Goal: Information Seeking & Learning: Find contact information

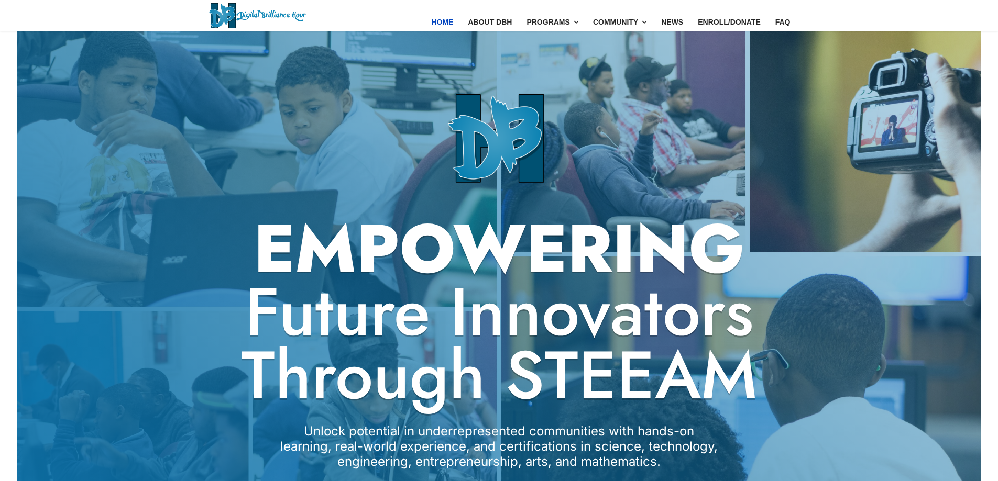
click at [232, 12] on img at bounding box center [256, 15] width 97 height 25
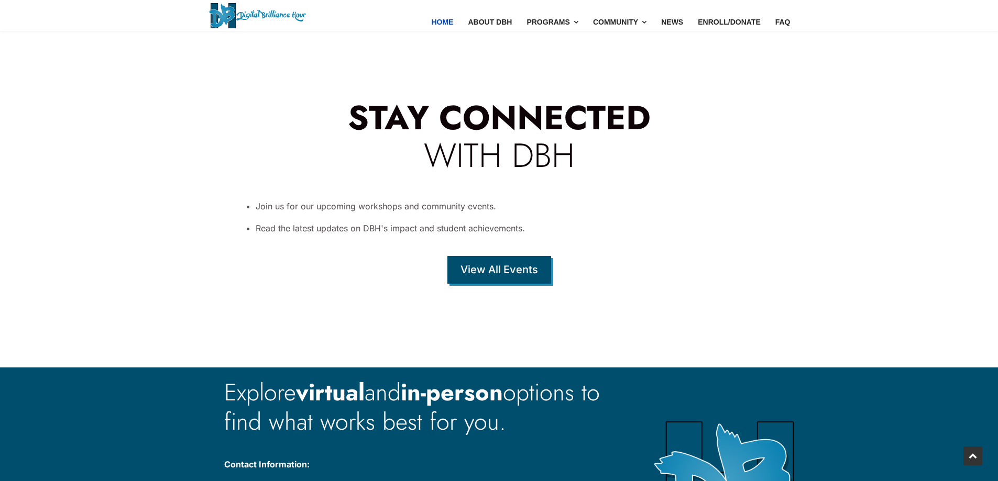
scroll to position [3544, 0]
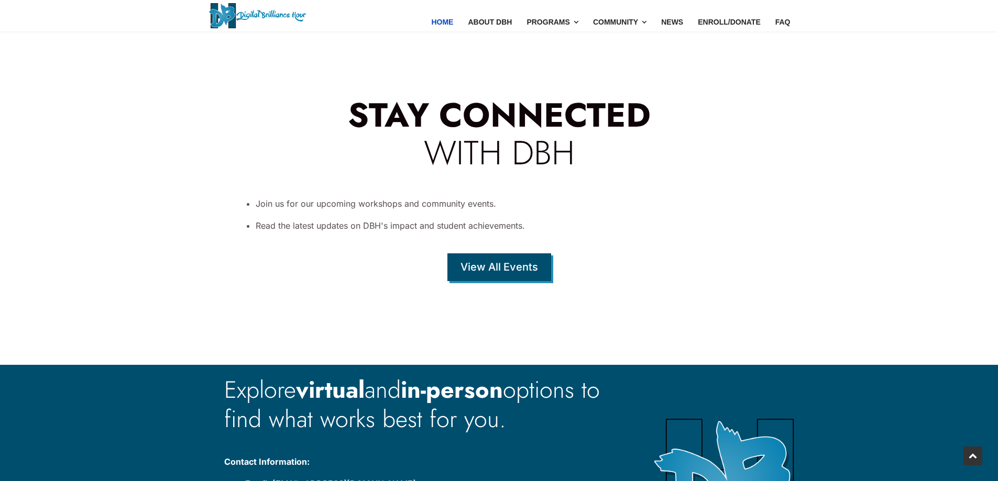
drag, startPoint x: 355, startPoint y: 330, endPoint x: 275, endPoint y: 334, distance: 79.7
copy span "[PHONE_NUMBER]"
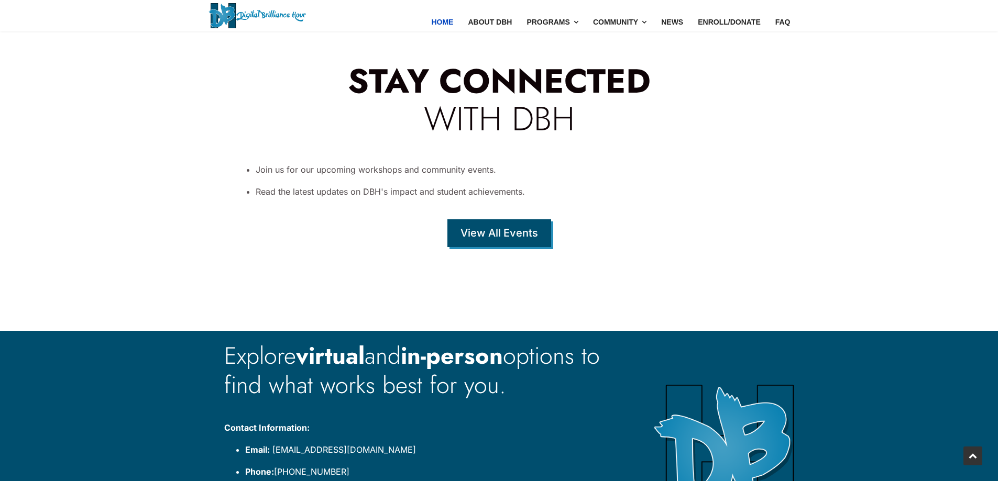
scroll to position [3596, 0]
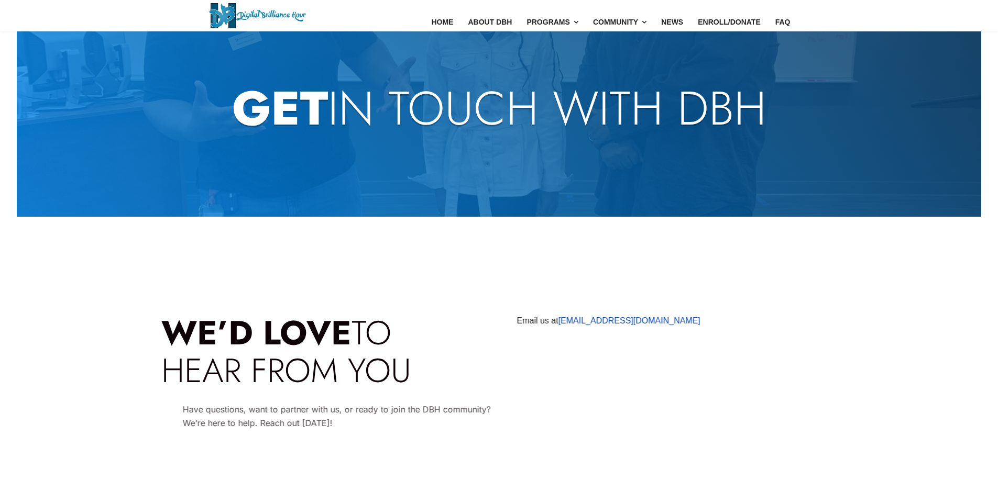
scroll to position [52, 0]
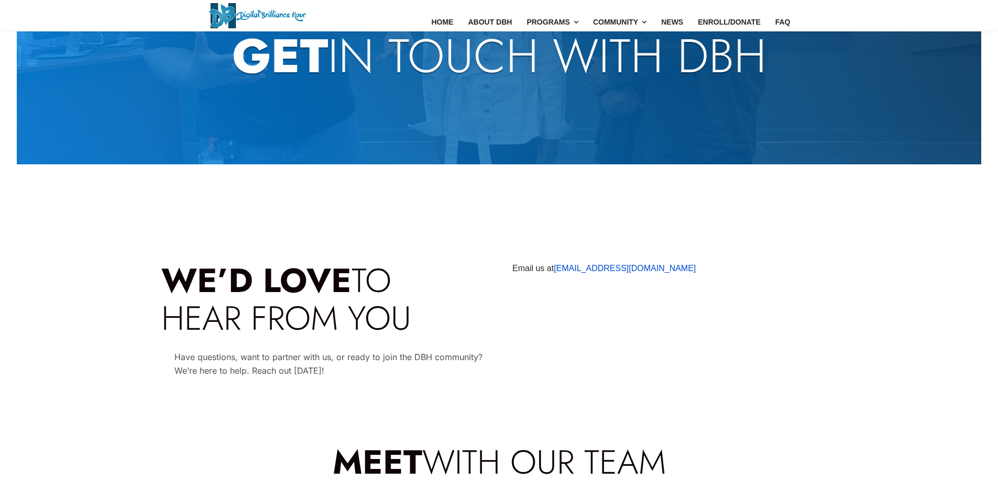
drag, startPoint x: 677, startPoint y: 257, endPoint x: 555, endPoint y: 273, distance: 123.0
click at [555, 273] on section "WE’D LOVE TO HEAR FROM YOU Have questions, want to partner with us, or ready to…" at bounding box center [499, 312] width 998 height 262
copy link "[EMAIL_ADDRESS][DOMAIN_NAME]"
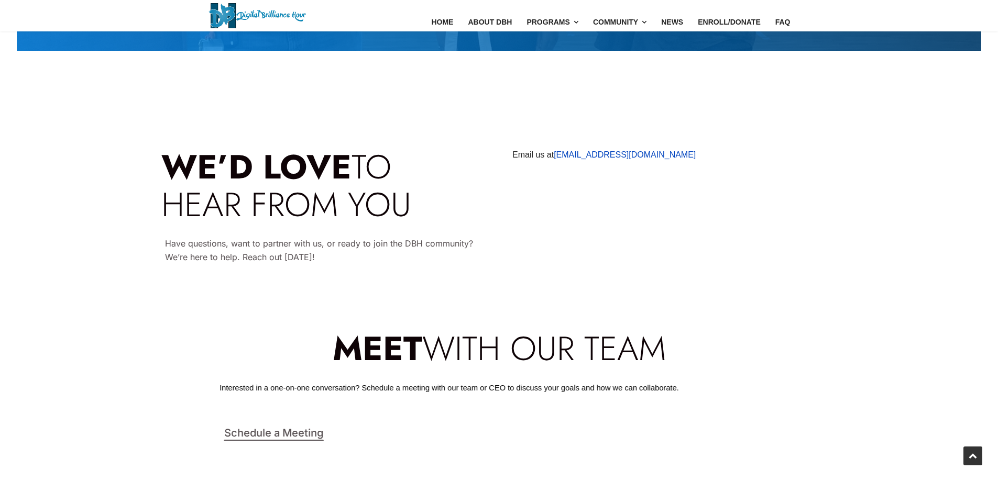
scroll to position [105, 0]
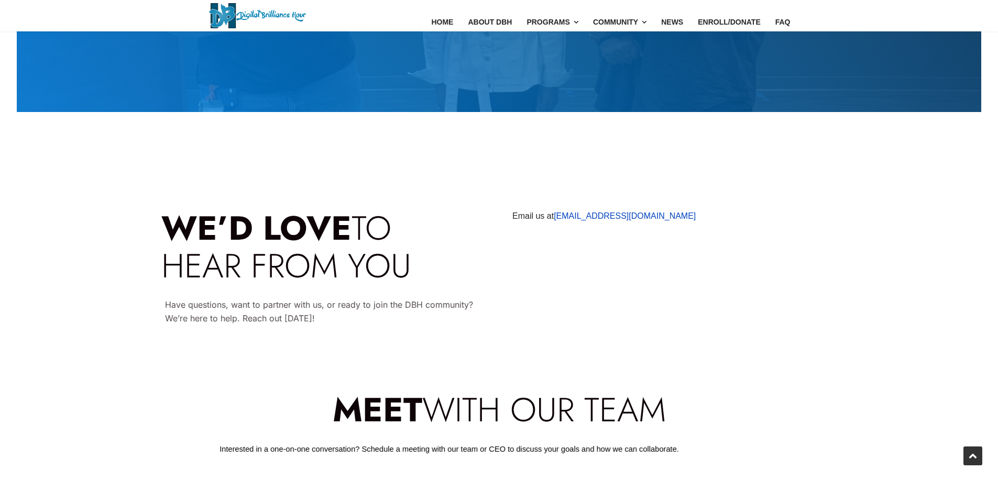
click at [571, 252] on div "WE’D LOVE TO HEAR FROM YOU Have questions, want to partner with us, or ready to…" at bounding box center [499, 283] width 702 height 147
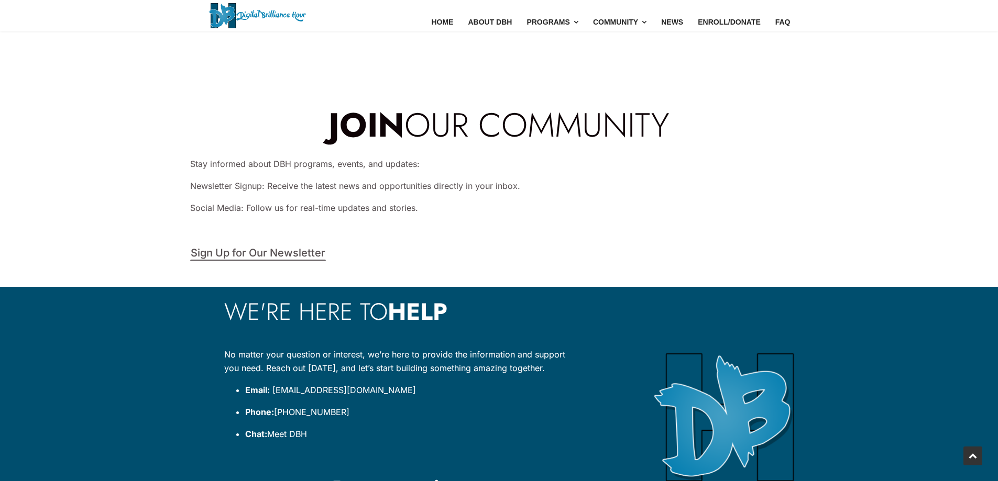
scroll to position [753, 0]
